Goal: Communication & Community: Ask a question

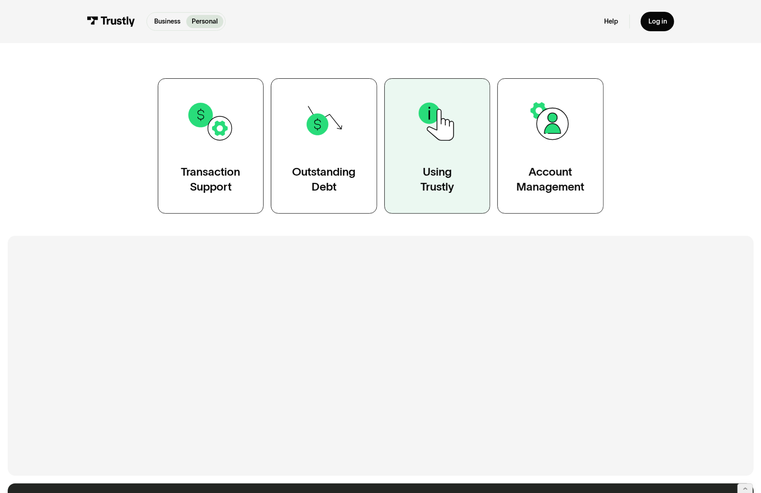
scroll to position [375, 0]
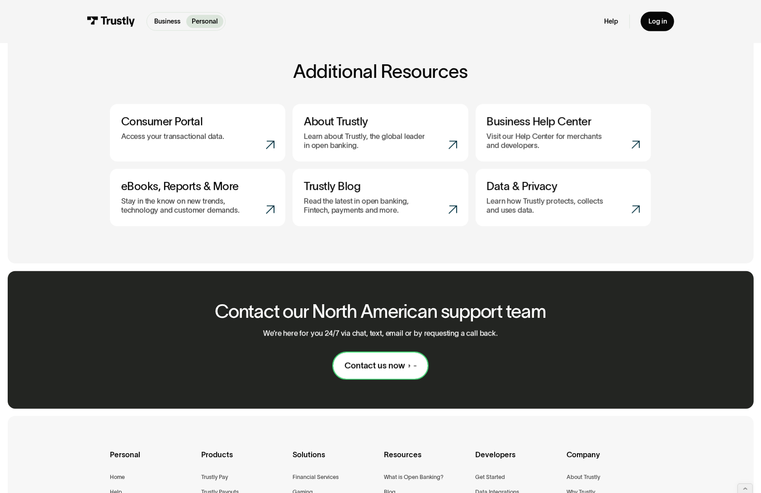
click at [364, 365] on div "Contact us now" at bounding box center [375, 365] width 61 height 11
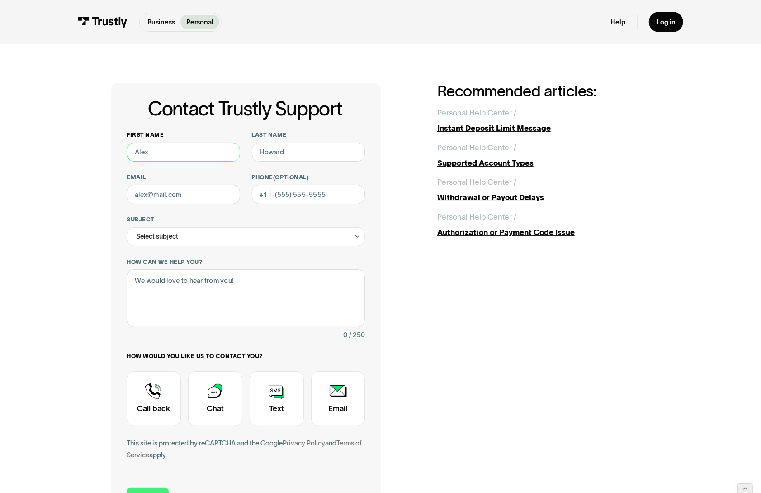
click at [187, 153] on input "First name" at bounding box center [184, 151] width 114 height 19
type input "Bert"
click at [278, 153] on input "Last name" at bounding box center [309, 151] width 114 height 19
type input "Jansmann"
click at [185, 197] on input "Email" at bounding box center [184, 194] width 114 height 19
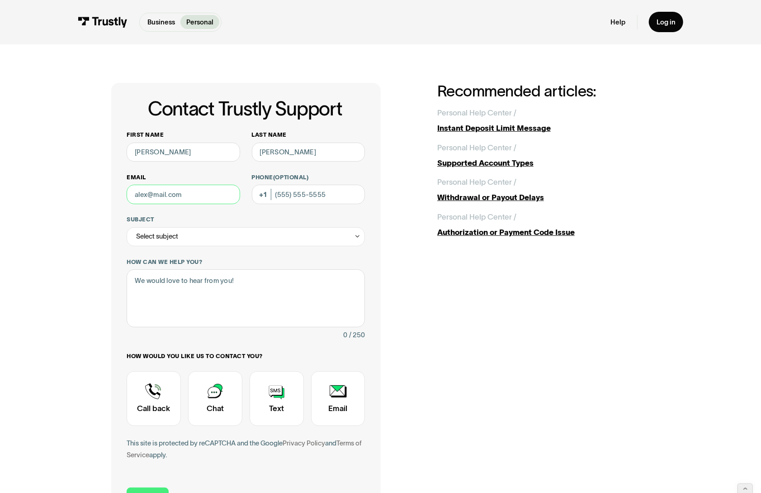
type input "rjansmann@gmail.com"
click at [213, 239] on div "Select subject" at bounding box center [246, 236] width 238 height 19
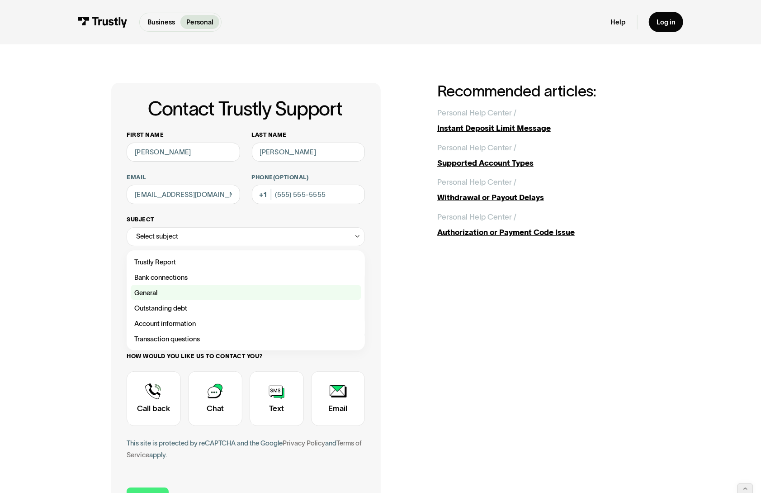
click at [157, 286] on label "General" at bounding box center [246, 291] width 231 height 15
type input "*******"
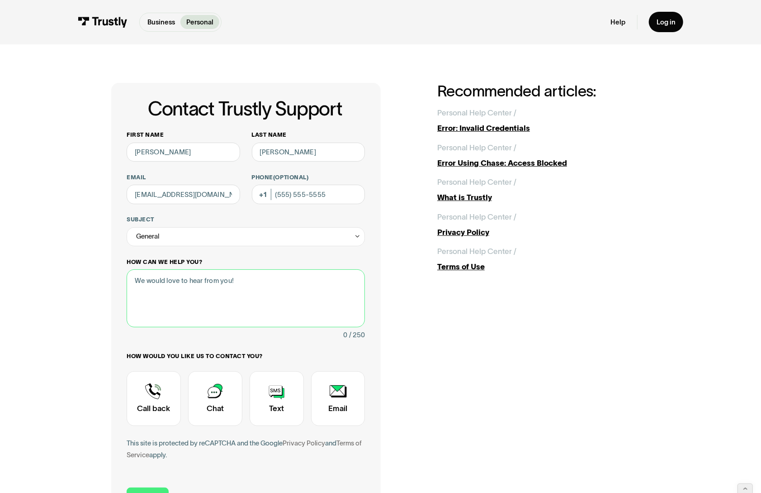
click at [177, 288] on textarea "How can we help you?" at bounding box center [246, 298] width 238 height 58
click at [207, 281] on textarea "just testing. please respnd and code as general" at bounding box center [246, 298] width 238 height 58
click at [264, 282] on textarea "just testing. please respond and code as general" at bounding box center [246, 298] width 238 height 58
click at [323, 279] on textarea "just testing. please respond and code as General" at bounding box center [246, 298] width 238 height 58
click at [134, 280] on textarea "just testing. please respond and code as General what is Trustly a" at bounding box center [246, 298] width 238 height 58
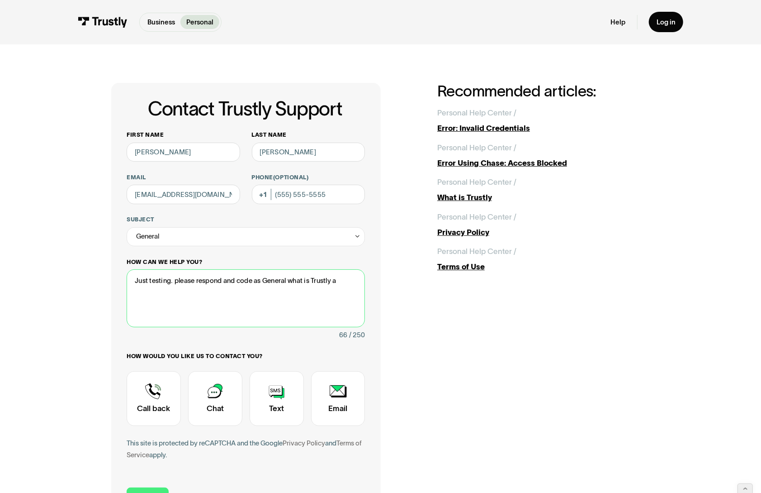
click at [176, 281] on textarea "Just testing. please respond and code as General what is Trustly a" at bounding box center [246, 298] width 238 height 58
click at [290, 281] on textarea "Just testing. Please respond and code as General what is Trustly a" at bounding box center [246, 298] width 238 height 58
click at [348, 279] on textarea "Just testing. Please respond and code as General > What is Trustly a" at bounding box center [246, 298] width 238 height 58
type textarea "Just testing. Please respond and code as General > What is Trustly."
click at [280, 197] on input "Phone (Optional)" at bounding box center [309, 194] width 114 height 19
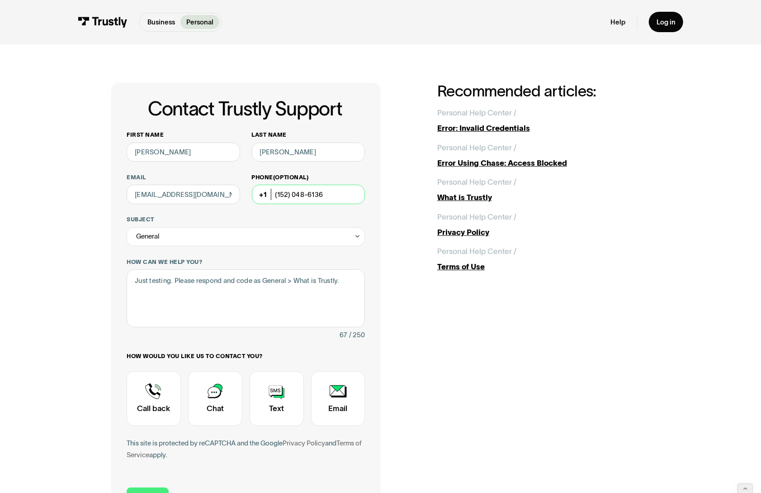
click at [280, 194] on input "(152) 048-6136" at bounding box center [309, 194] width 114 height 19
type input "(520) 486-1368"
click at [244, 280] on textarea "Just testing. Please respond and code as General > What is Trustly." at bounding box center [246, 298] width 238 height 58
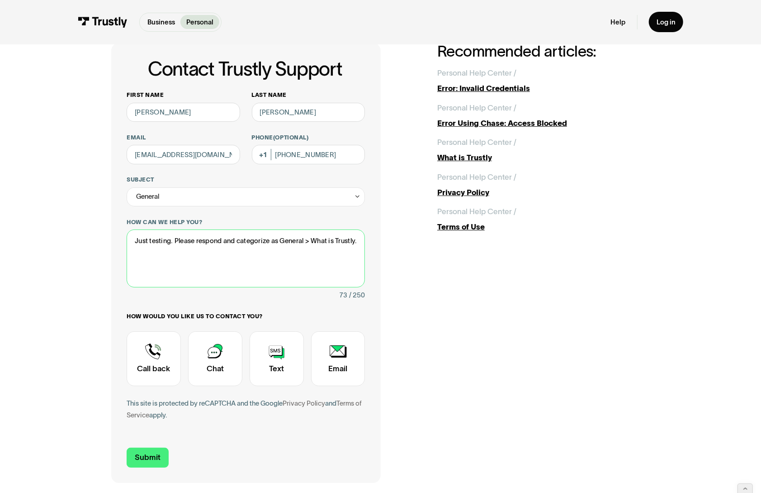
scroll to position [41, 0]
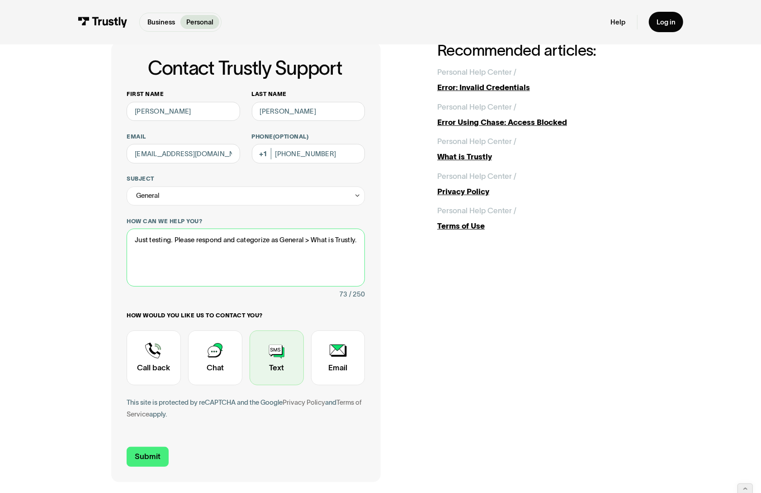
type textarea "Just testing. Please respond and categorize as General > What is Trustly."
click at [263, 359] on div "Contact Trustly Support" at bounding box center [277, 357] width 54 height 55
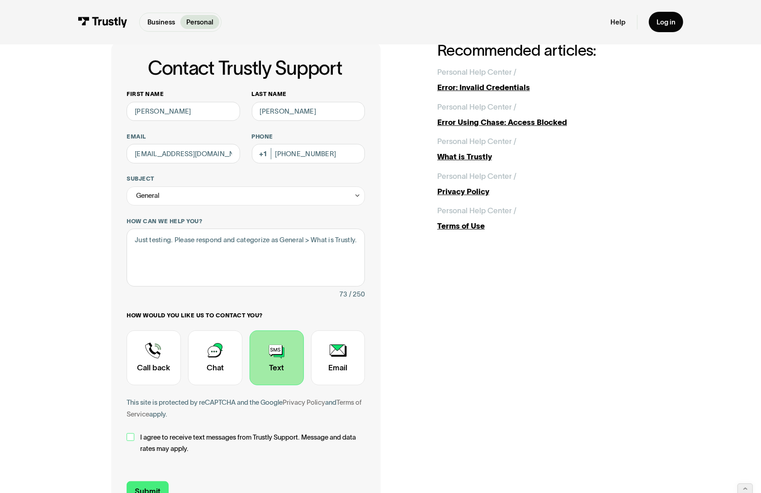
click at [130, 437] on div "Contact Trustly Support" at bounding box center [131, 437] width 8 height 8
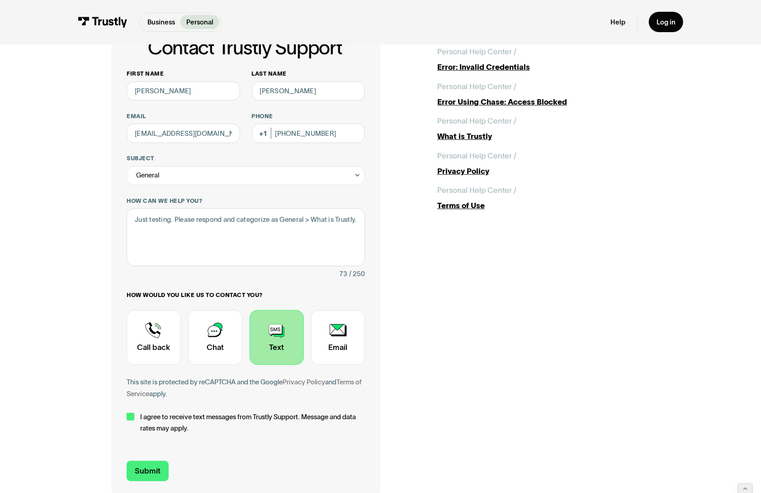
scroll to position [81, 0]
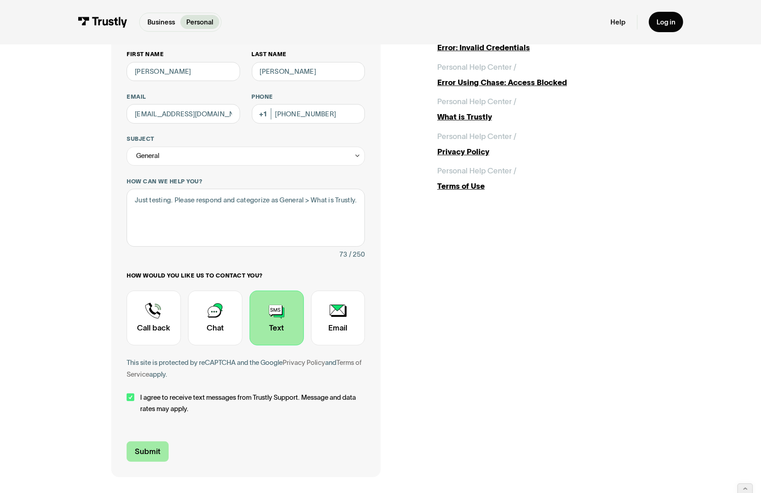
click at [152, 452] on input "Submit" at bounding box center [148, 451] width 42 height 20
type input "+15204861368"
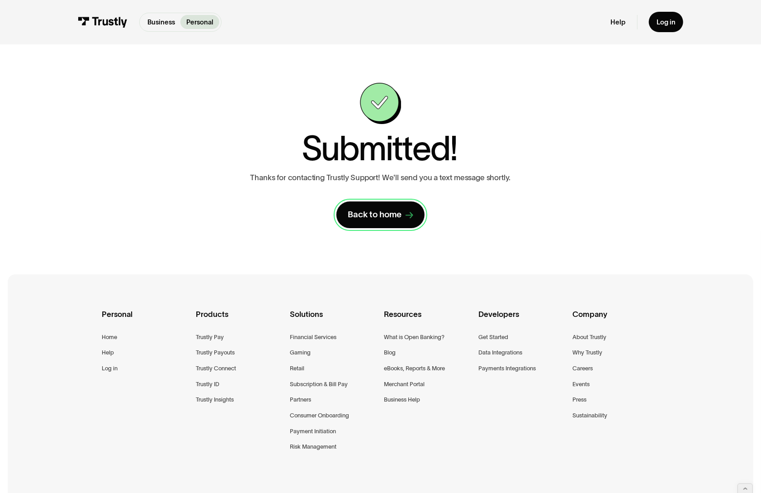
click at [369, 216] on div "Back to home" at bounding box center [375, 214] width 54 height 11
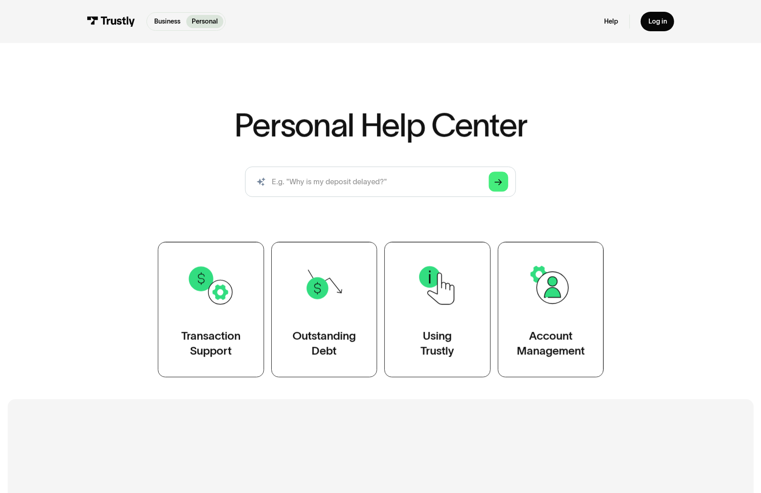
scroll to position [394, 0]
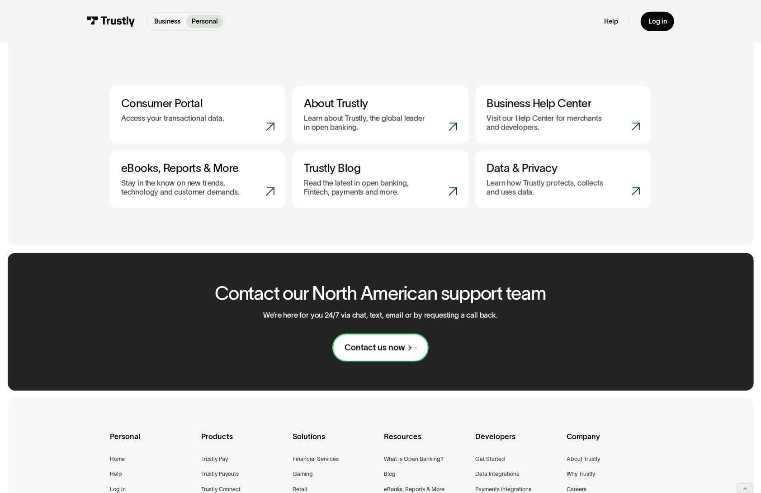
click at [376, 347] on div "Contact us now" at bounding box center [375, 347] width 61 height 11
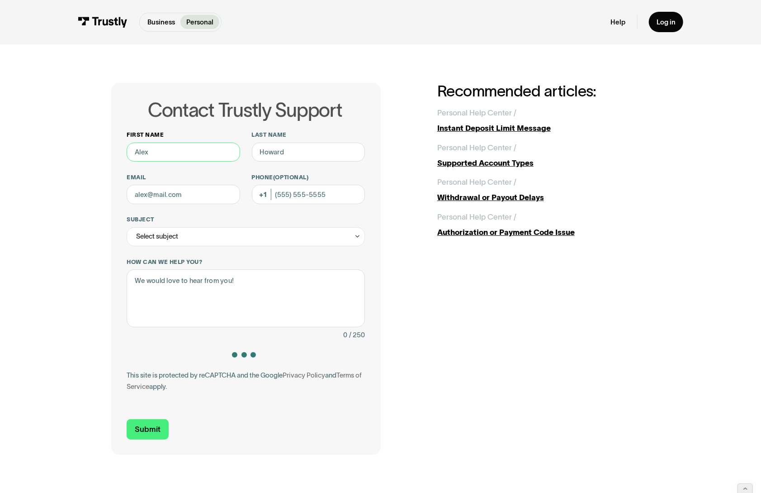
click at [177, 152] on input "First name" at bounding box center [184, 151] width 114 height 19
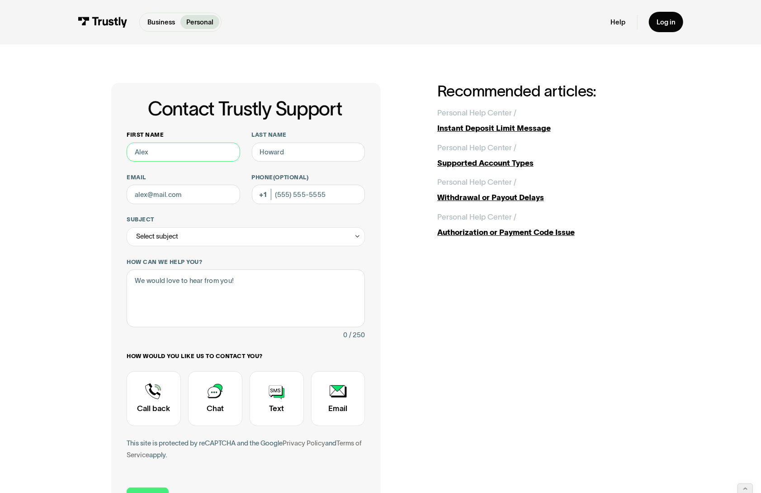
type input "R"
type input "[PERSON_NAME]"
type input "[EMAIL_ADDRESS][DOMAIN_NAME]"
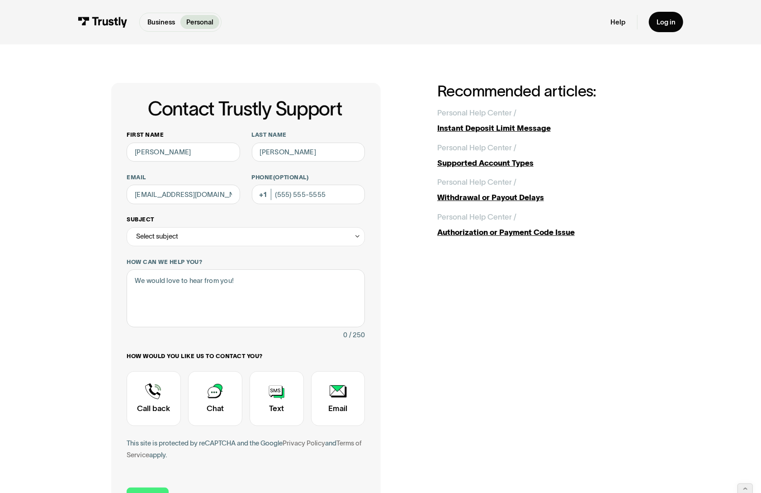
click at [204, 239] on div "Select subject" at bounding box center [246, 236] width 238 height 19
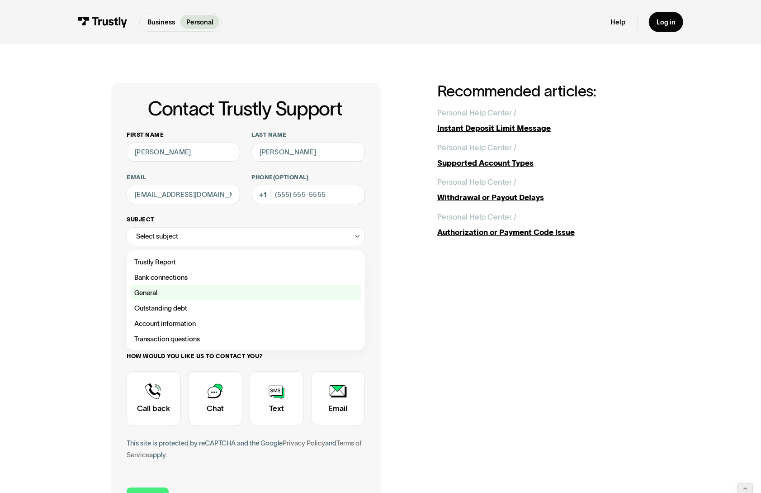
click at [165, 290] on div "Contact Trustly Support" at bounding box center [246, 291] width 231 height 15
type input "*******"
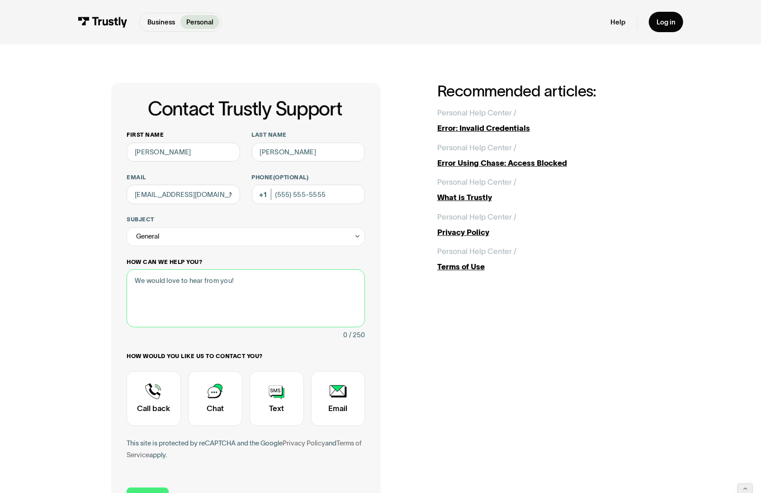
click at [168, 294] on textarea "How can we help you?" at bounding box center [246, 298] width 238 height 58
click at [192, 280] on textarea "This is a test. Pleaes just respond nd then categorize the case ar General > Wh…" at bounding box center [246, 298] width 238 height 58
click at [241, 280] on textarea "This is a test. Please just respond nd then categorize the case ar General > Wh…" at bounding box center [246, 298] width 238 height 58
click at [338, 280] on textarea "This is a test. Please just respond and then categorize the case ar General > W…" at bounding box center [246, 298] width 238 height 58
click at [217, 292] on textarea "This is a test. Please just respond and then categorize the case are General > …" at bounding box center [246, 298] width 238 height 58
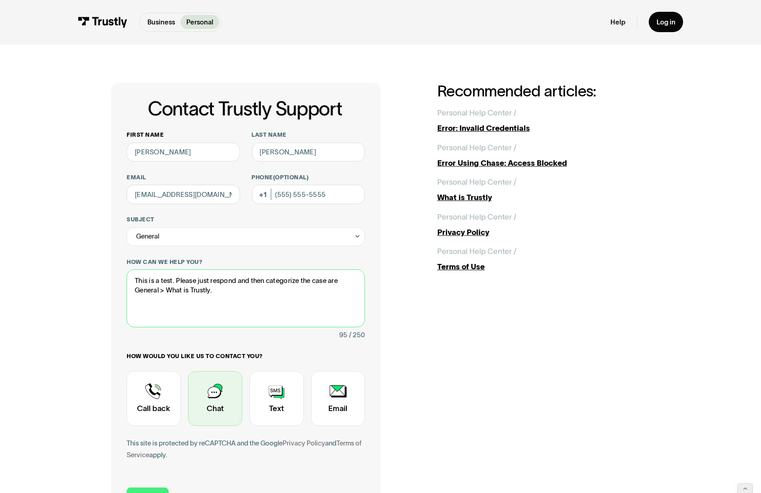
type textarea "This is a test. Please just respond and then categorize the case are General > …"
click at [219, 403] on div "Contact Trustly Support" at bounding box center [215, 398] width 54 height 55
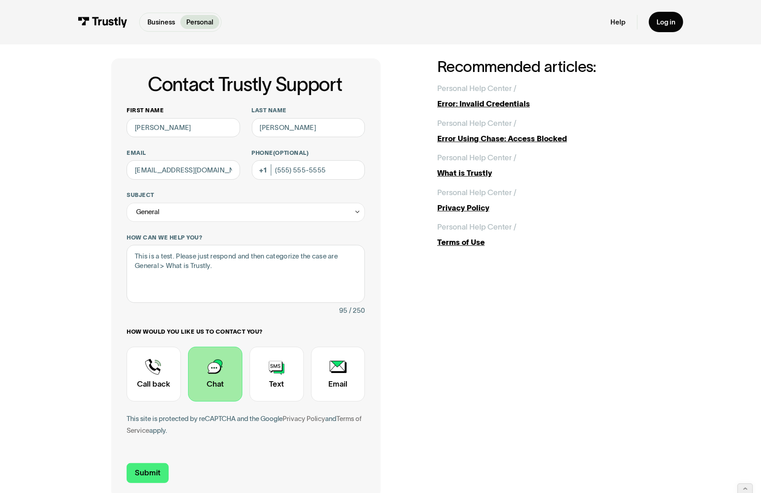
scroll to position [29, 0]
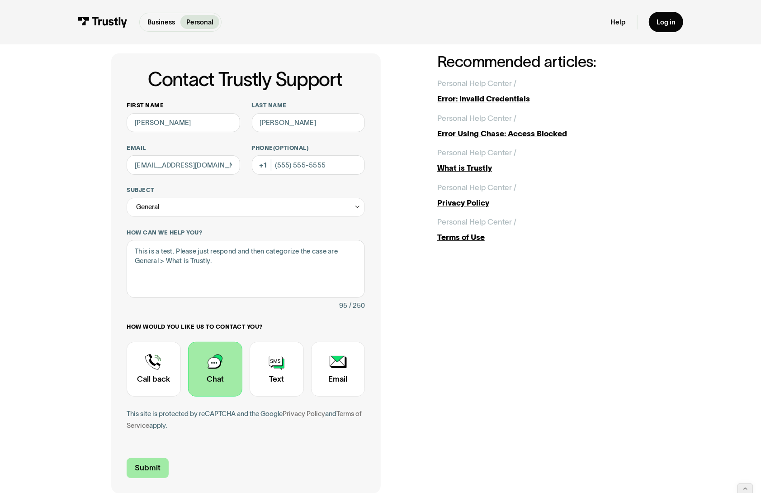
click at [150, 466] on input "Submit" at bounding box center [148, 468] width 42 height 20
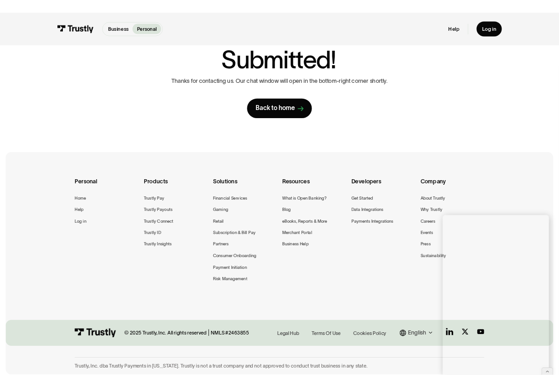
scroll to position [86, 0]
